Goal: Transaction & Acquisition: Purchase product/service

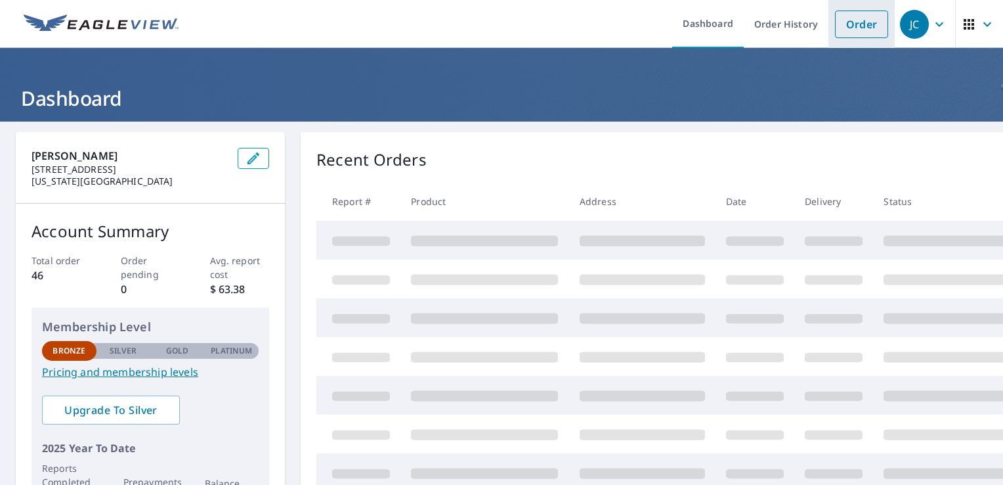
click at [860, 18] on link "Order" at bounding box center [861, 25] width 53 height 28
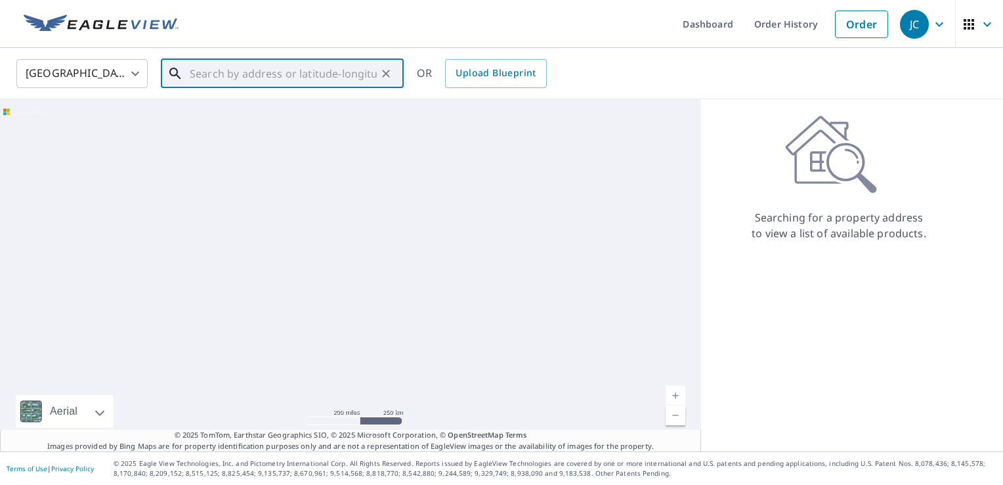
click at [345, 77] on input "text" at bounding box center [283, 73] width 187 height 37
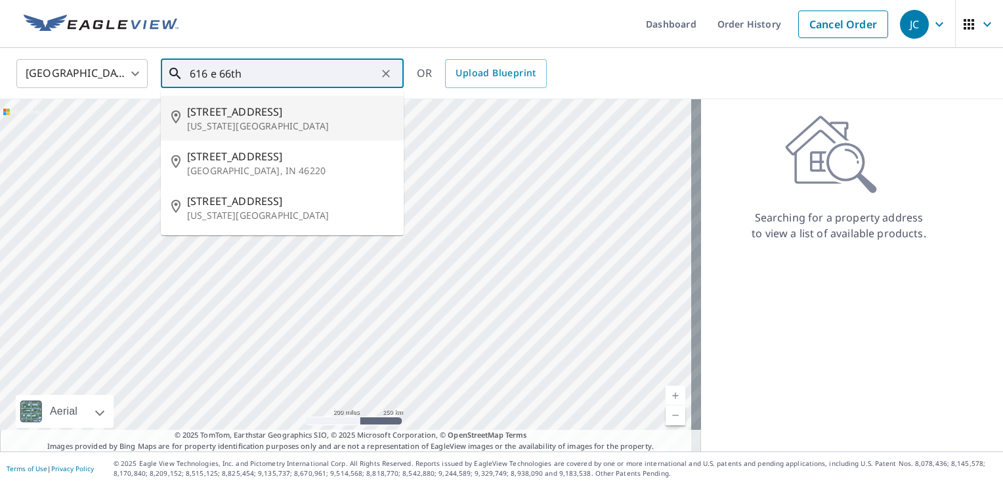
click at [297, 118] on span "[STREET_ADDRESS]" at bounding box center [290, 112] width 206 height 16
type input "616 E 66th St Kansas City, MO 64131"
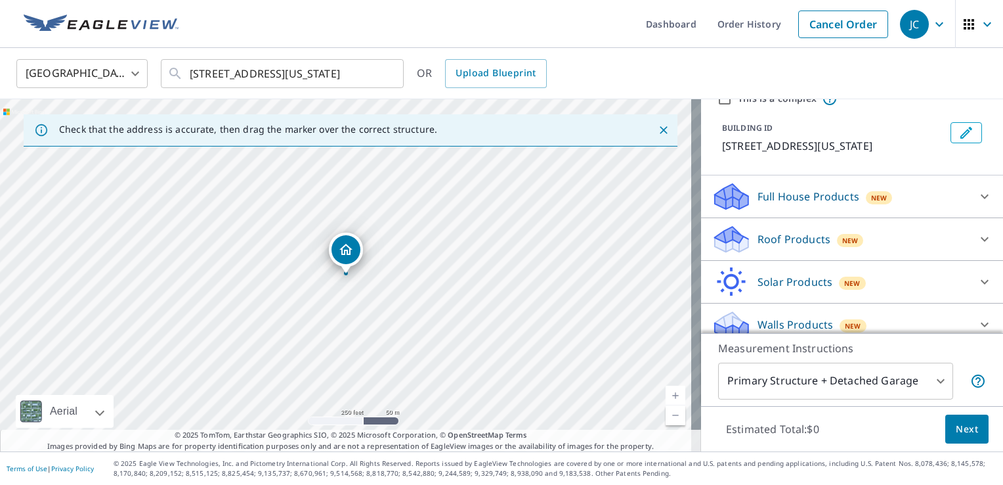
scroll to position [60, 0]
click at [981, 195] on icon at bounding box center [985, 196] width 8 height 5
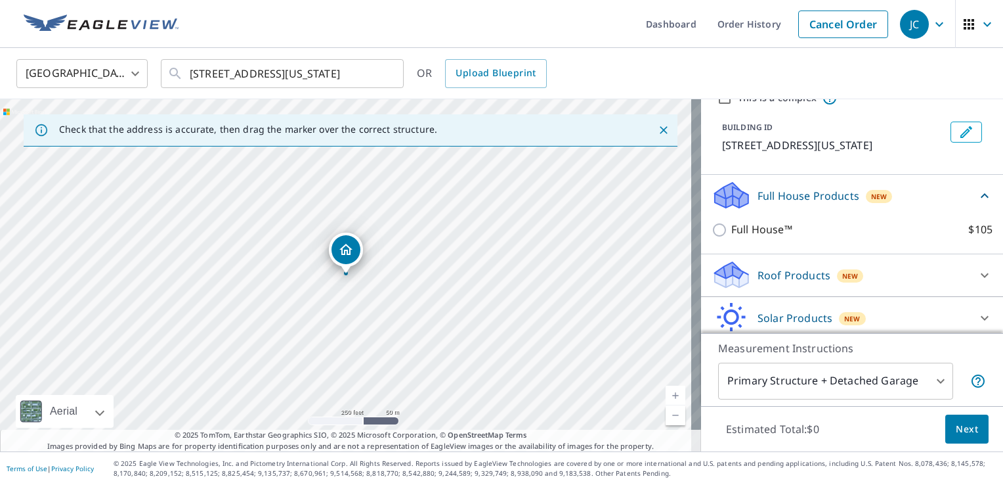
click at [981, 195] on icon at bounding box center [985, 195] width 8 height 5
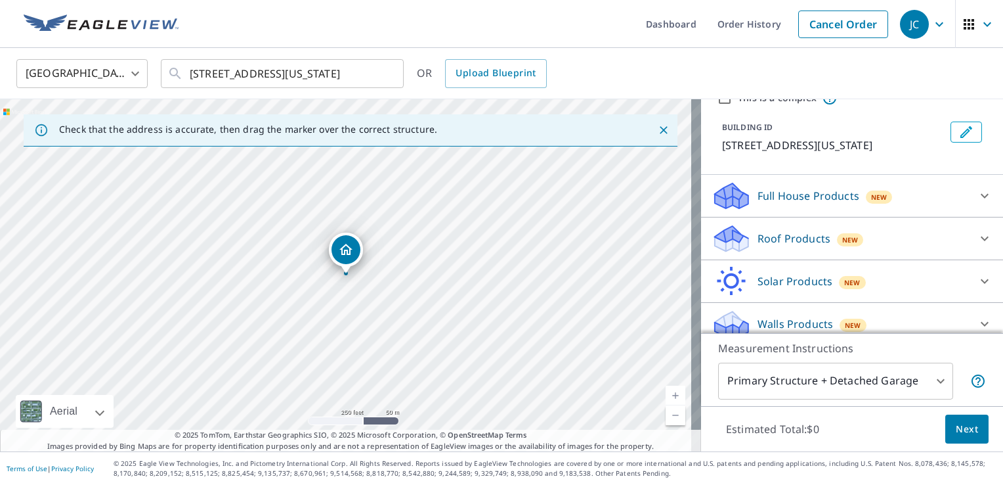
click at [977, 230] on icon at bounding box center [985, 238] width 16 height 16
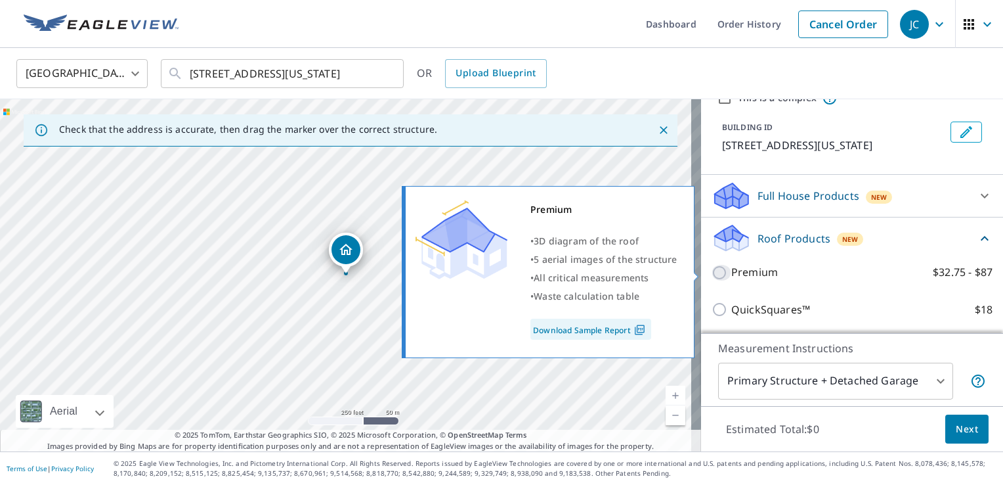
click at [716, 277] on input "Premium $32.75 - $87" at bounding box center [722, 273] width 20 height 16
checkbox input "true"
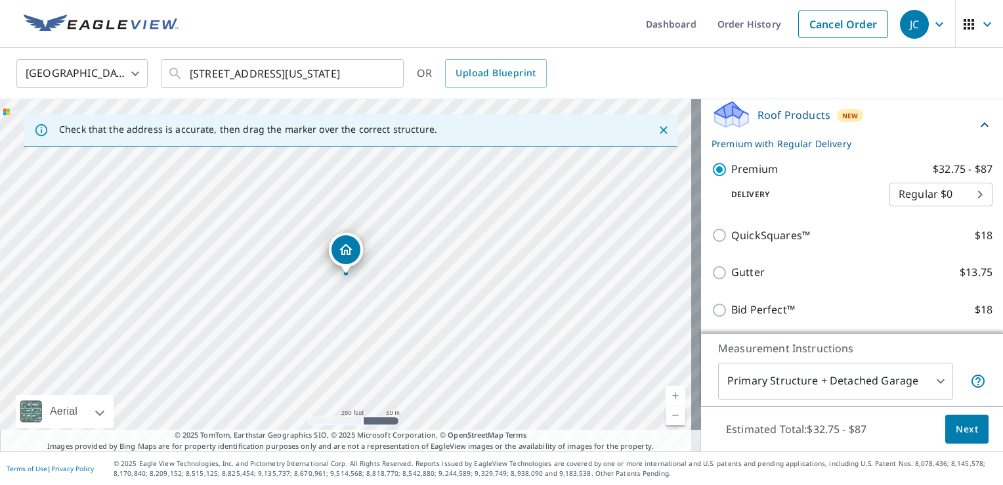
scroll to position [269, 0]
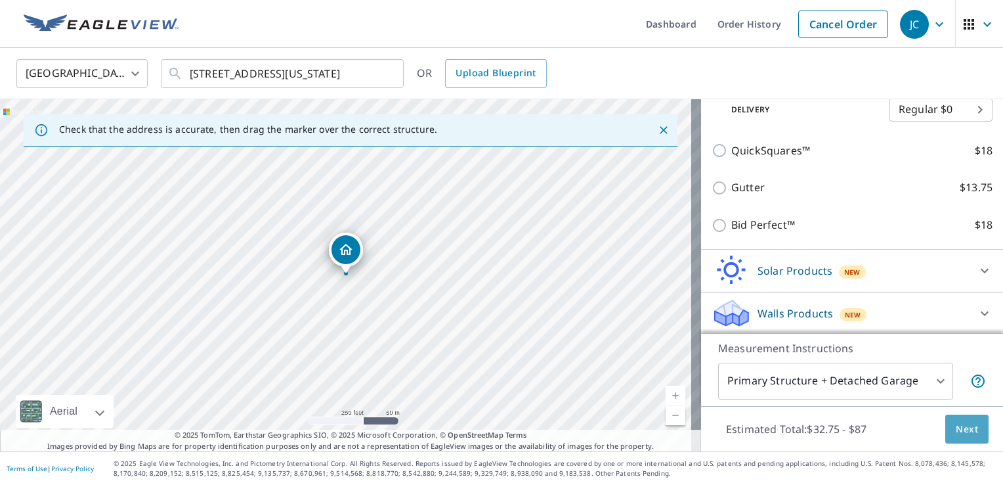
click at [963, 432] on span "Next" at bounding box center [967, 429] width 22 height 16
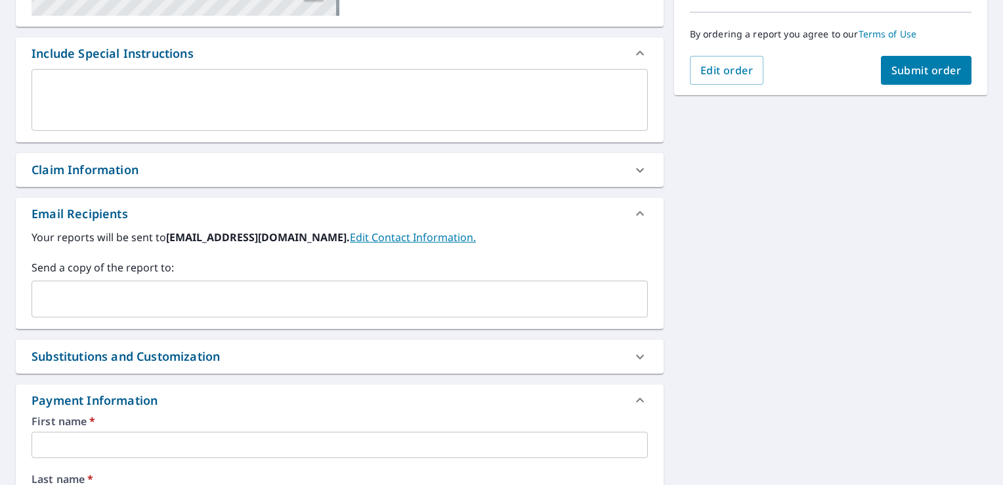
scroll to position [326, 0]
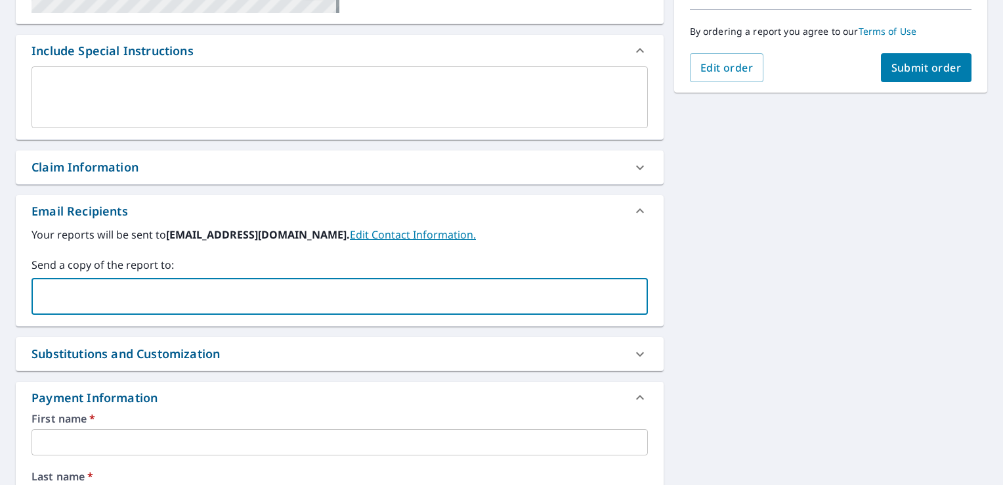
click at [208, 295] on input "text" at bounding box center [329, 296] width 585 height 25
type input "[PERSON_NAME][EMAIL_ADDRESS][DOMAIN_NAME]"
click at [224, 432] on input "text" at bounding box center [340, 442] width 616 height 26
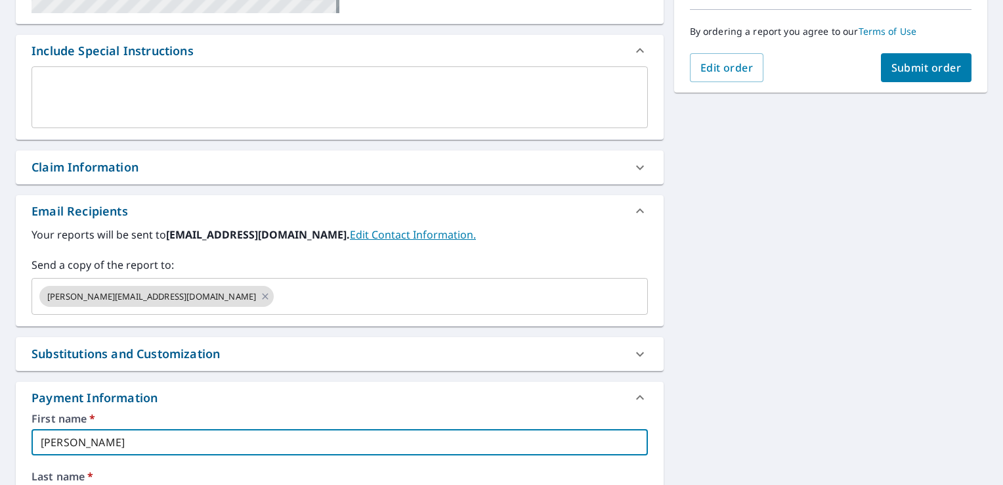
type input "[PERSON_NAME]"
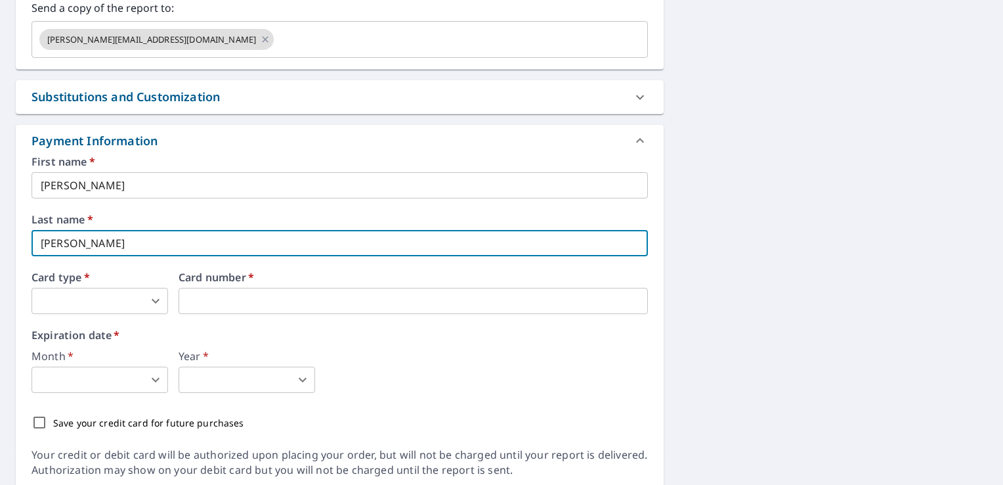
type input "[PERSON_NAME]"
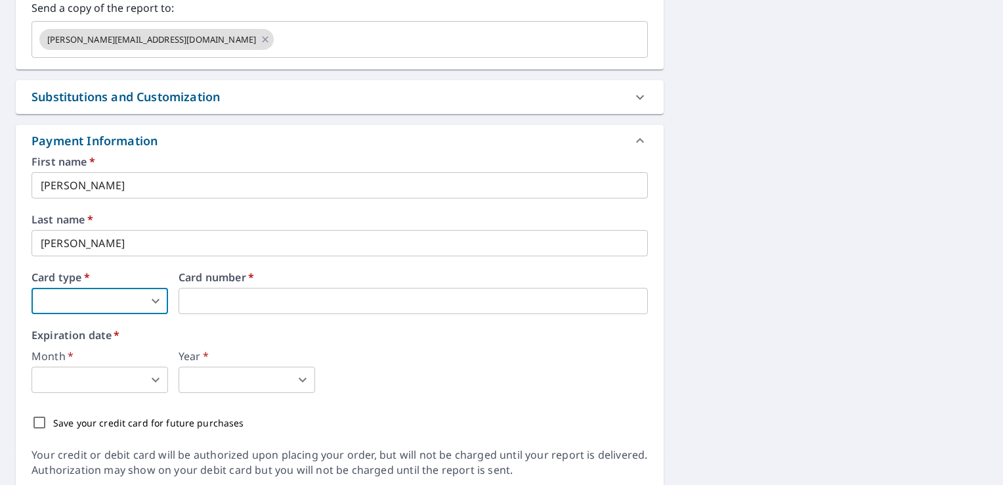
click at [156, 305] on body "JC JC Dashboard Order History Cancel Order JC Dashboard / Finalize Order Finali…" at bounding box center [501, 242] width 1003 height 485
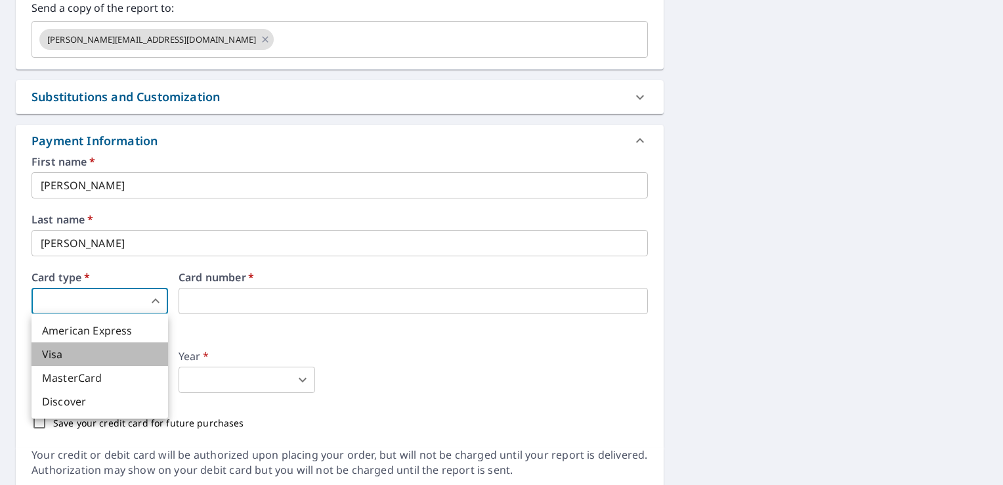
click at [93, 351] on li "Visa" at bounding box center [100, 354] width 137 height 24
type input "2"
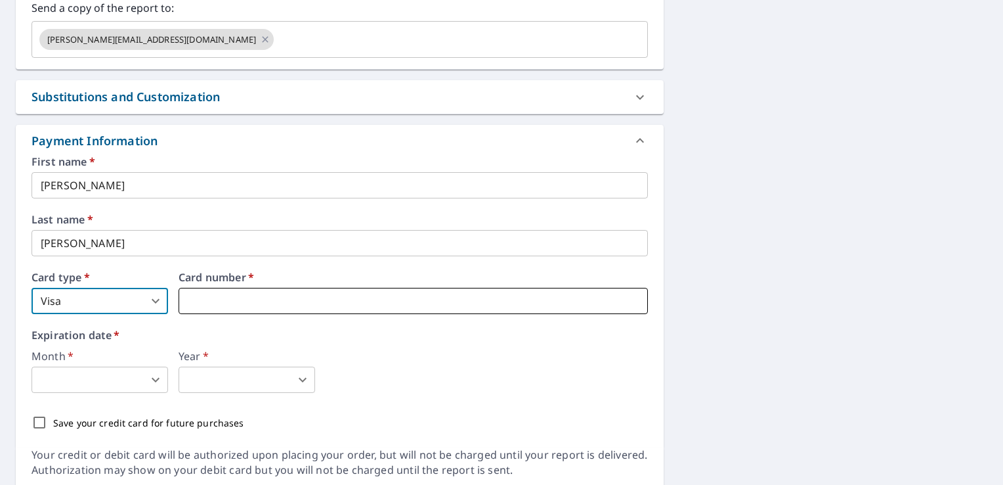
click at [197, 311] on iframe at bounding box center [413, 301] width 469 height 26
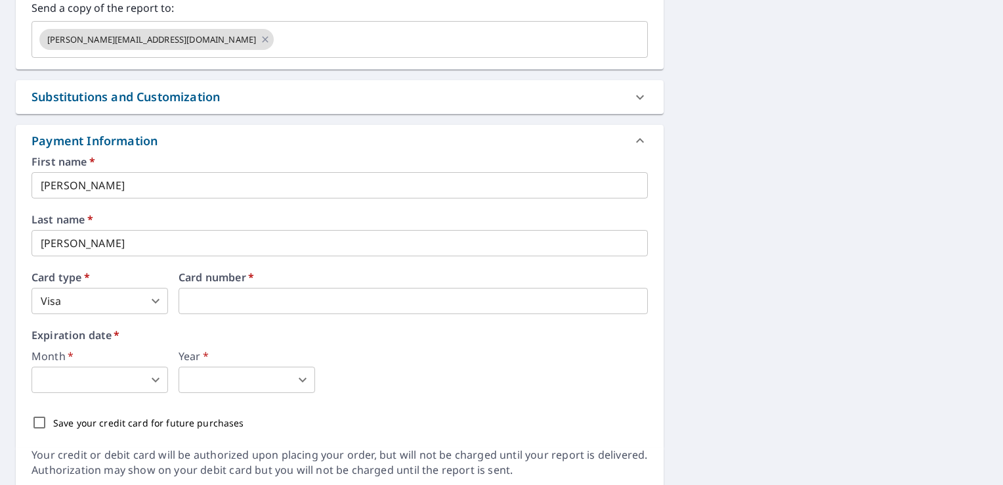
click at [156, 384] on body "JC JC Dashboard Order History Cancel Order JC Dashboard / Finalize Order Finali…" at bounding box center [501, 242] width 1003 height 485
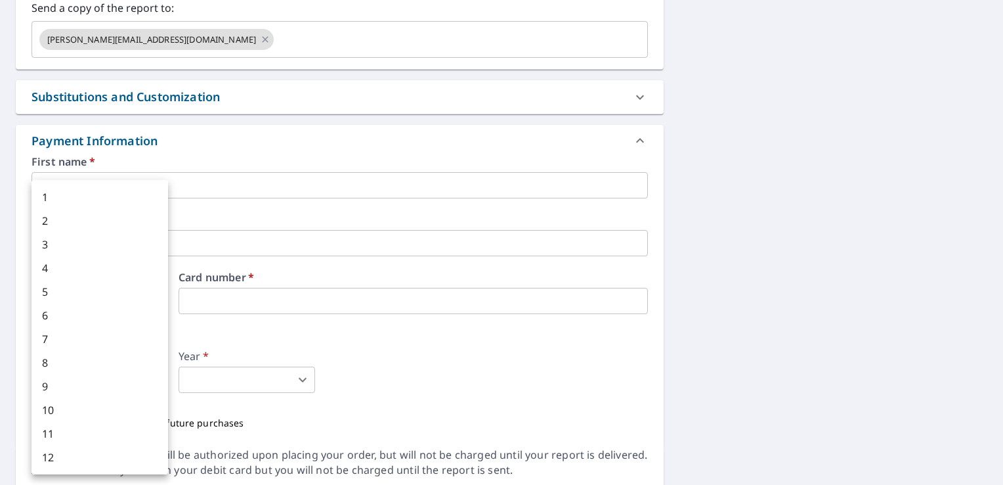
click at [56, 248] on li "3" at bounding box center [100, 244] width 137 height 24
type input "3"
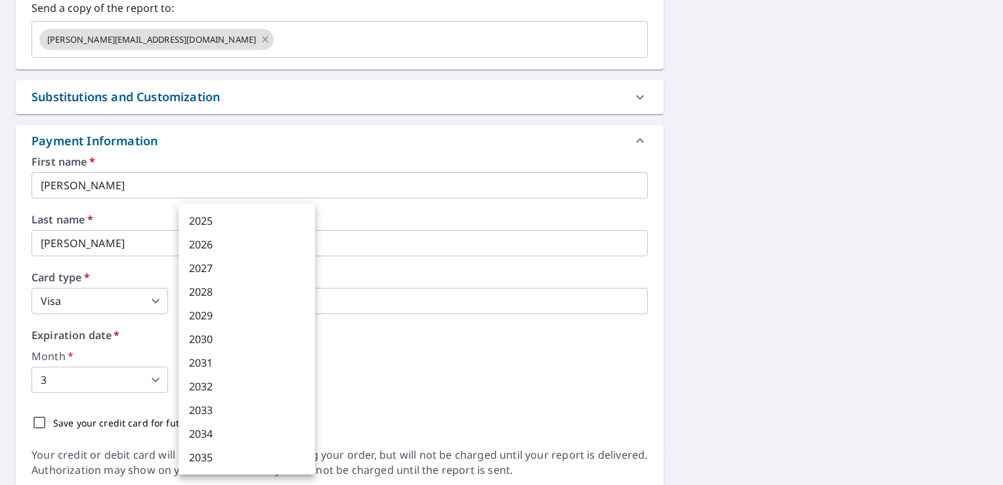
click at [202, 378] on body "JC JC Dashboard Order History Cancel Order JC Dashboard / Finalize Order Finali…" at bounding box center [501, 242] width 1003 height 485
click at [216, 320] on li "2029" at bounding box center [247, 315] width 137 height 24
type input "2029"
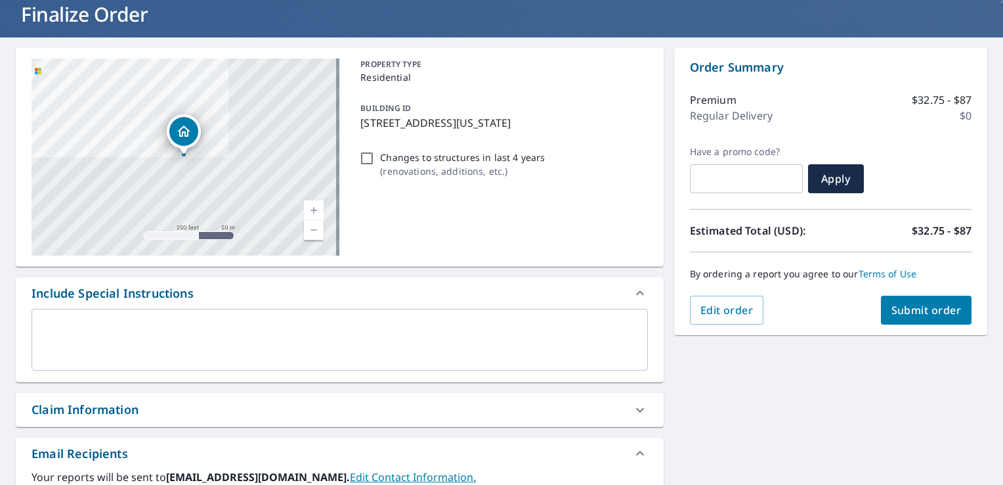
scroll to position [0, 0]
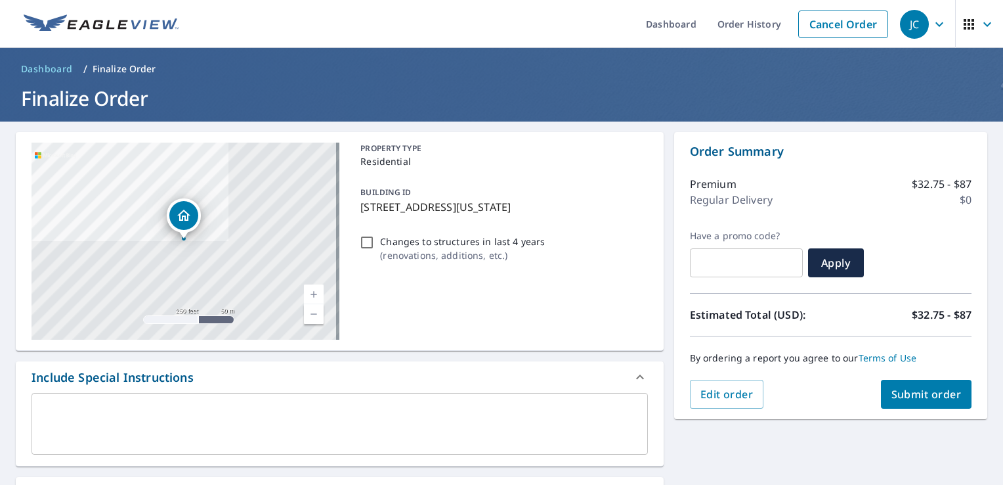
click at [916, 393] on span "Submit order" at bounding box center [927, 394] width 70 height 14
